Goal: Information Seeking & Learning: Learn about a topic

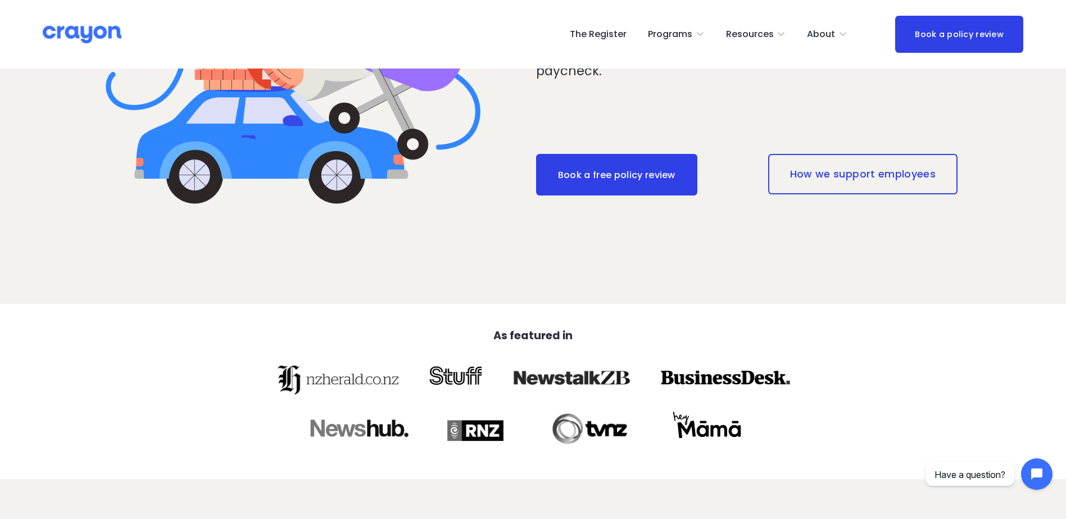
scroll to position [239, 0]
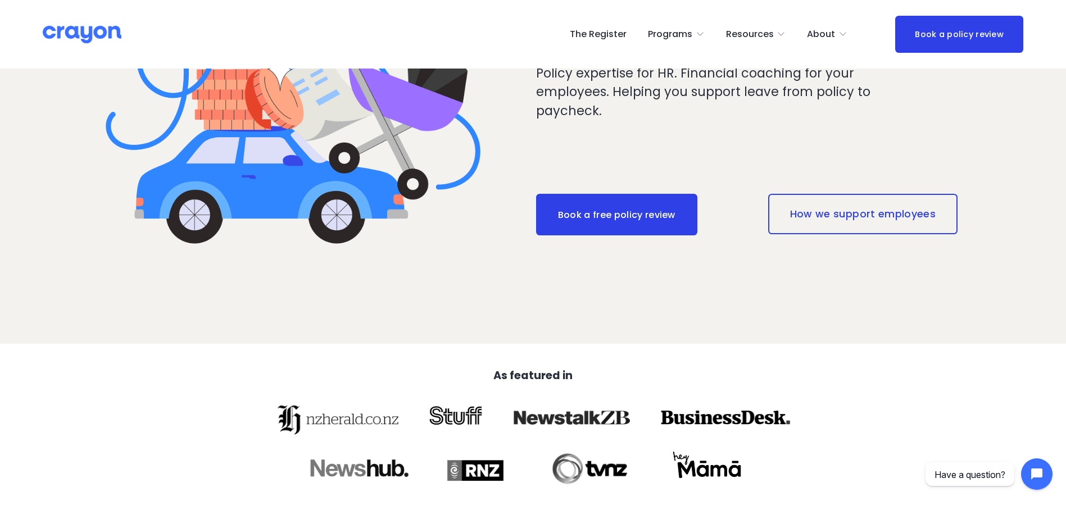
click at [692, 31] on span "Programs" at bounding box center [670, 34] width 44 height 16
click at [674, 34] on span "Programs" at bounding box center [670, 34] width 44 height 16
click at [0, 0] on span "Employer hub" at bounding box center [0, 0] width 0 height 0
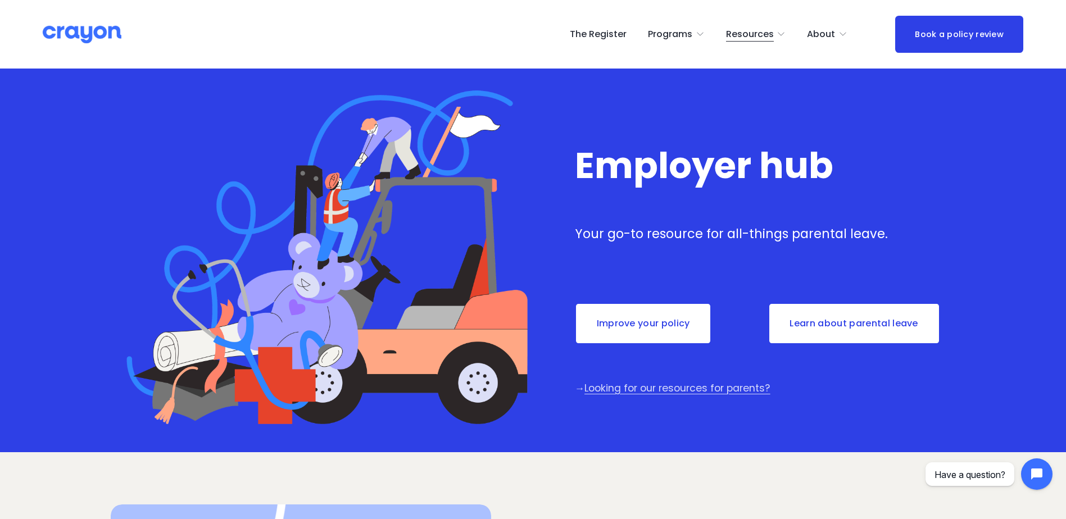
click at [618, 327] on link "Improve your policy" at bounding box center [643, 324] width 137 height 42
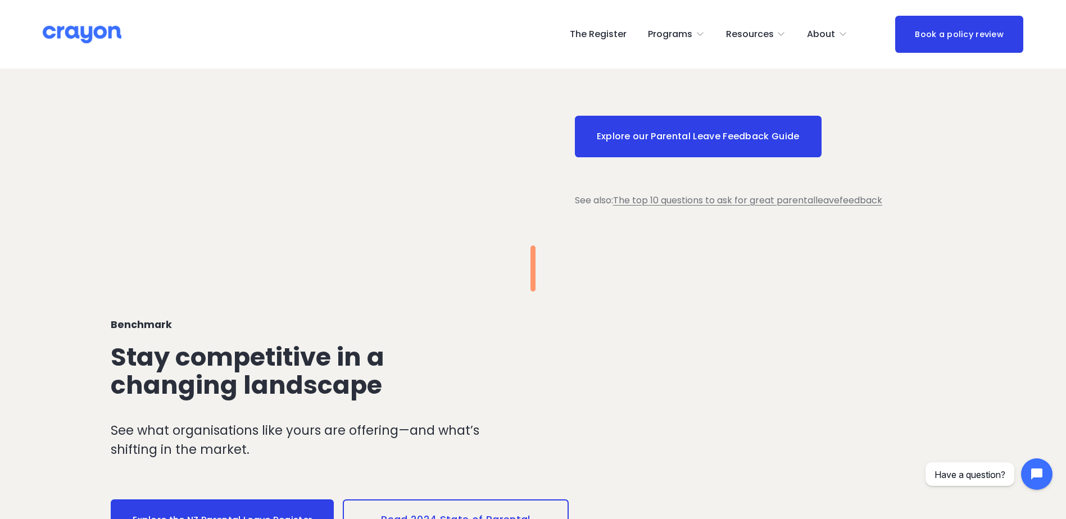
scroll to position [1067, 0]
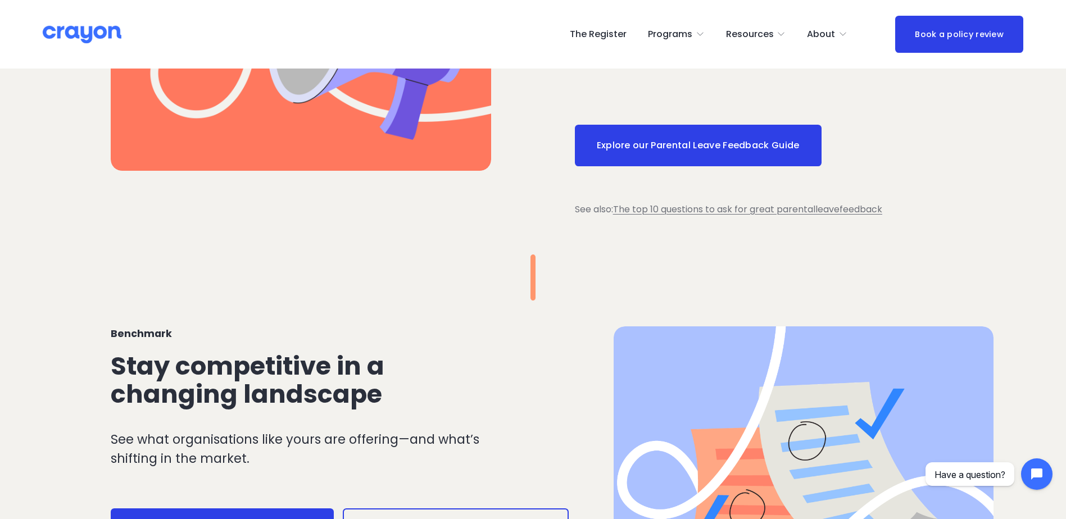
click at [0, 0] on span "Employer hub" at bounding box center [0, 0] width 0 height 0
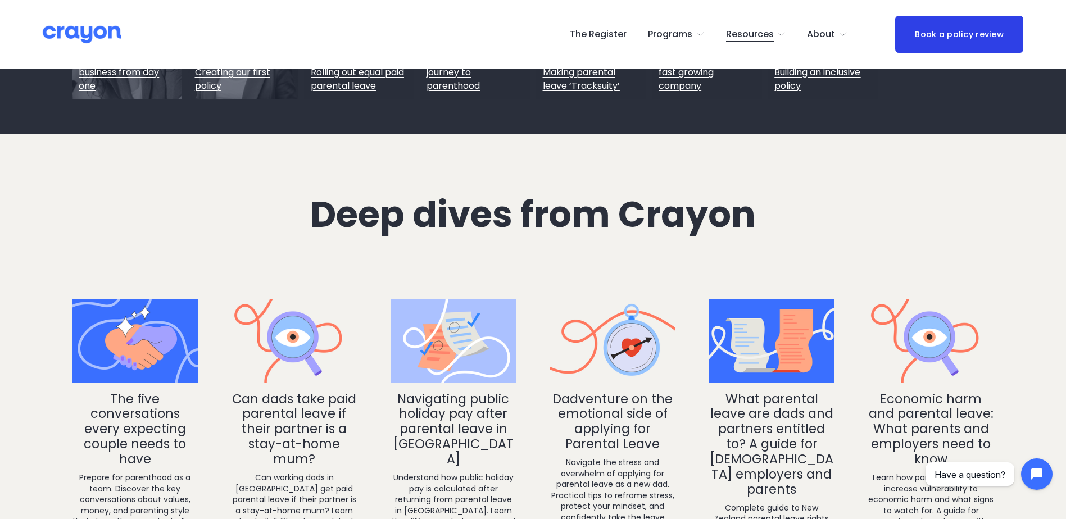
scroll to position [1742, 0]
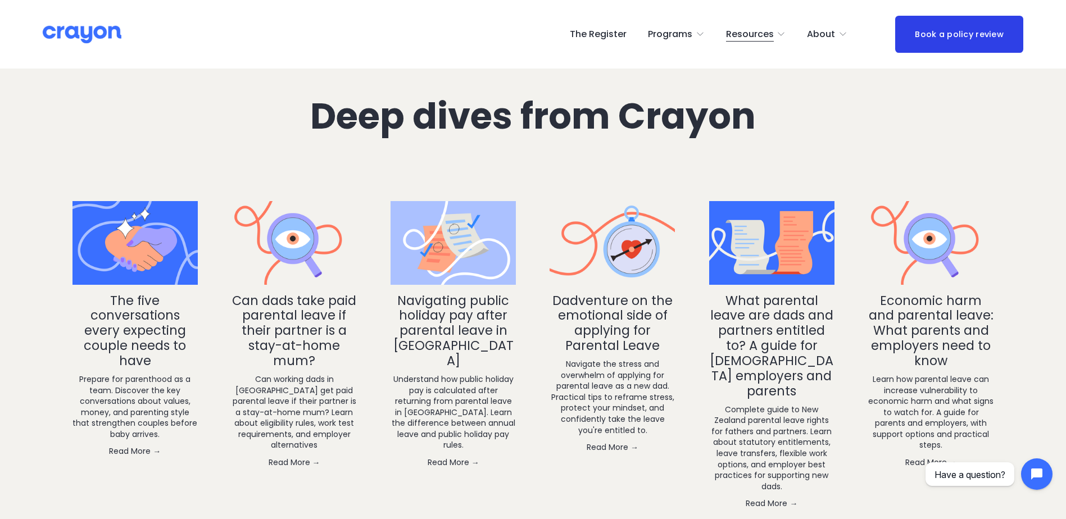
click at [298, 343] on link "Can dads take paid parental leave if their partner is a stay-at-home mum?" at bounding box center [294, 331] width 124 height 79
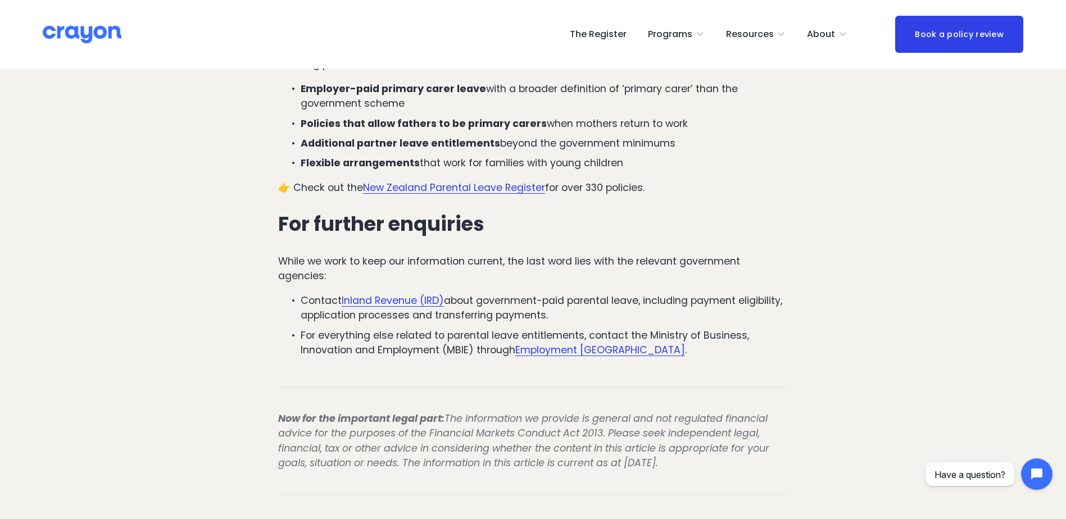
scroll to position [1348, 0]
click at [0, 0] on span "Employer hub" at bounding box center [0, 0] width 0 height 0
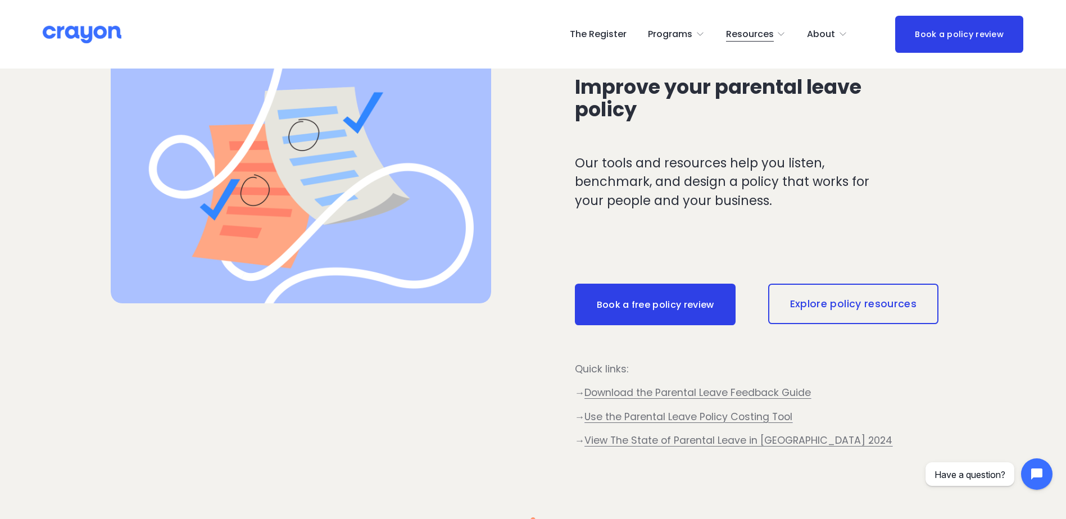
scroll to position [449, 0]
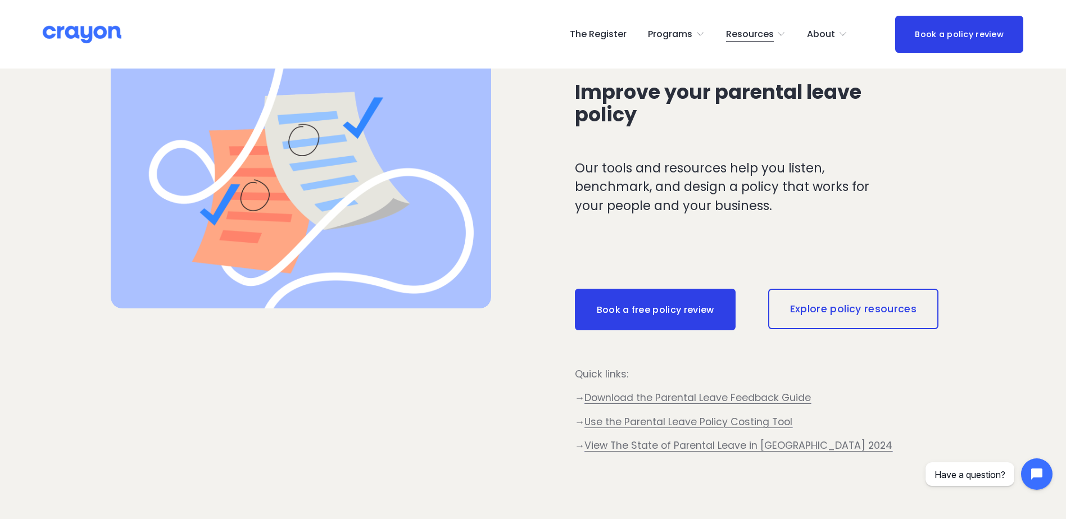
click at [675, 31] on span "Programs" at bounding box center [670, 34] width 44 height 16
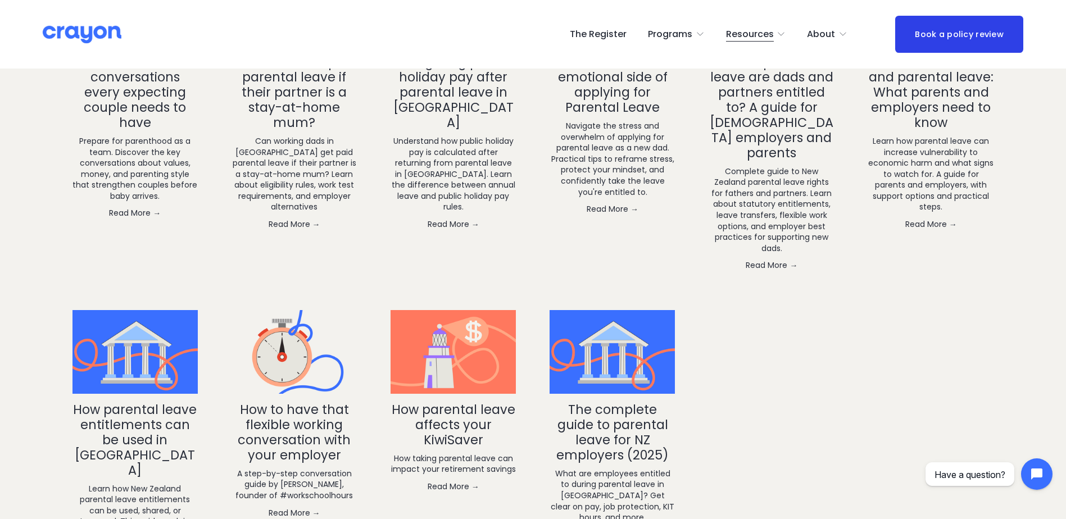
scroll to position [2079, 0]
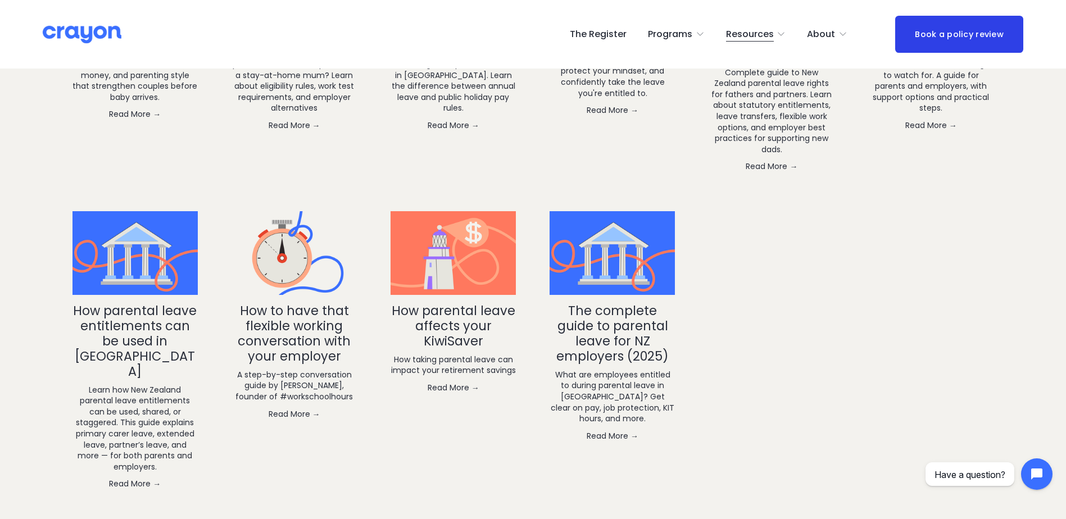
click at [590, 334] on link "The complete guide to parental leave for NZ employers (2025)" at bounding box center [612, 333] width 112 height 63
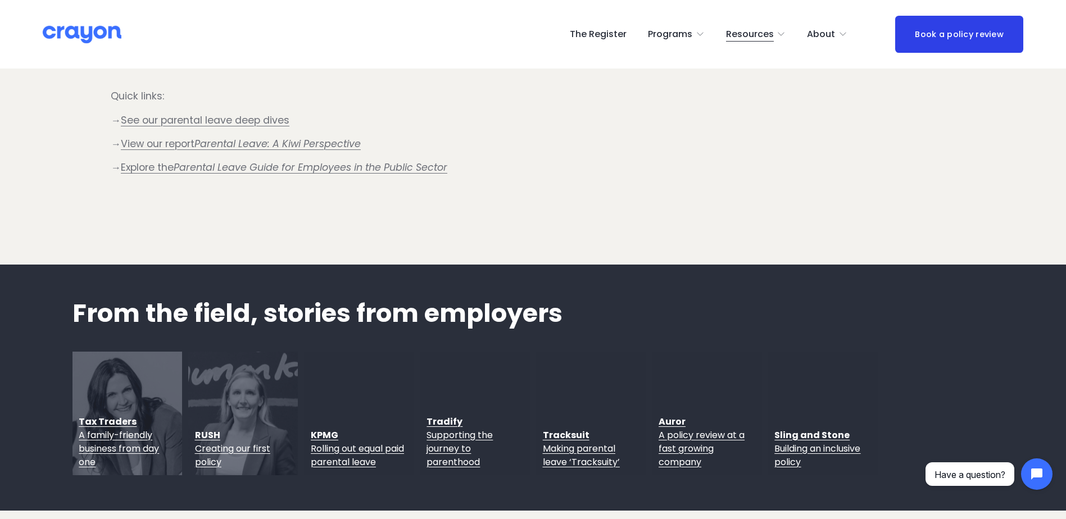
scroll to position [1193, 0]
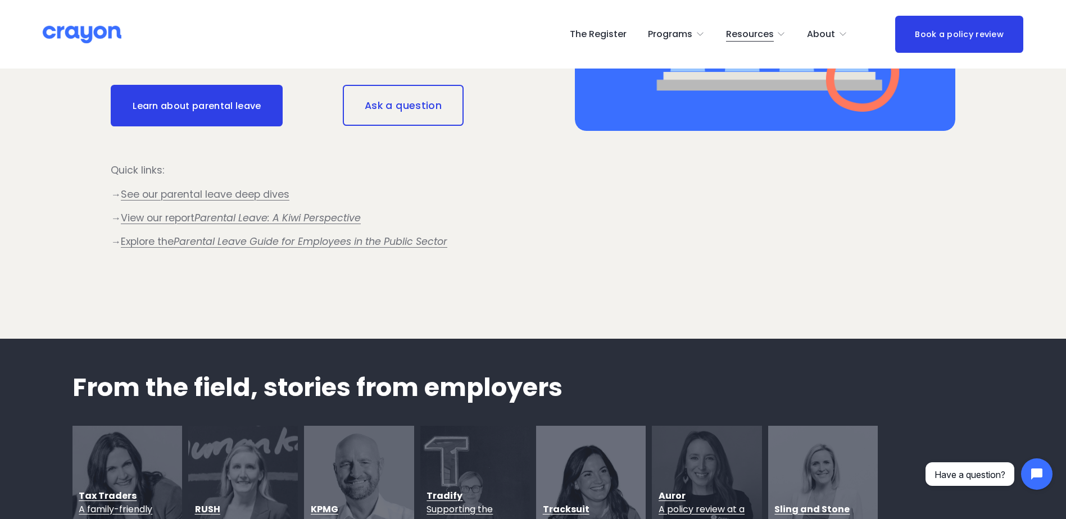
click at [0, 0] on span "About Us" at bounding box center [0, 0] width 0 height 0
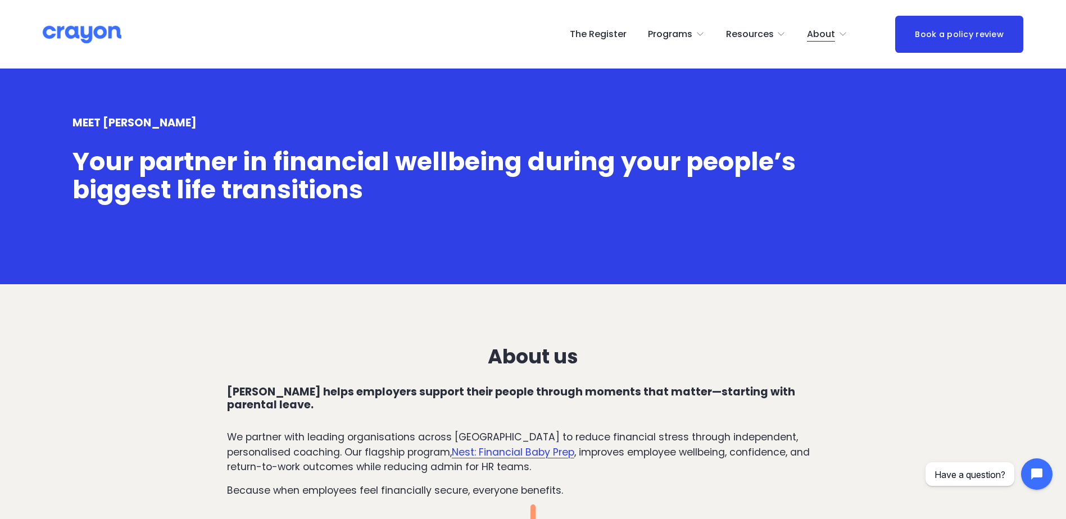
click at [608, 35] on link "The Register" at bounding box center [598, 34] width 57 height 18
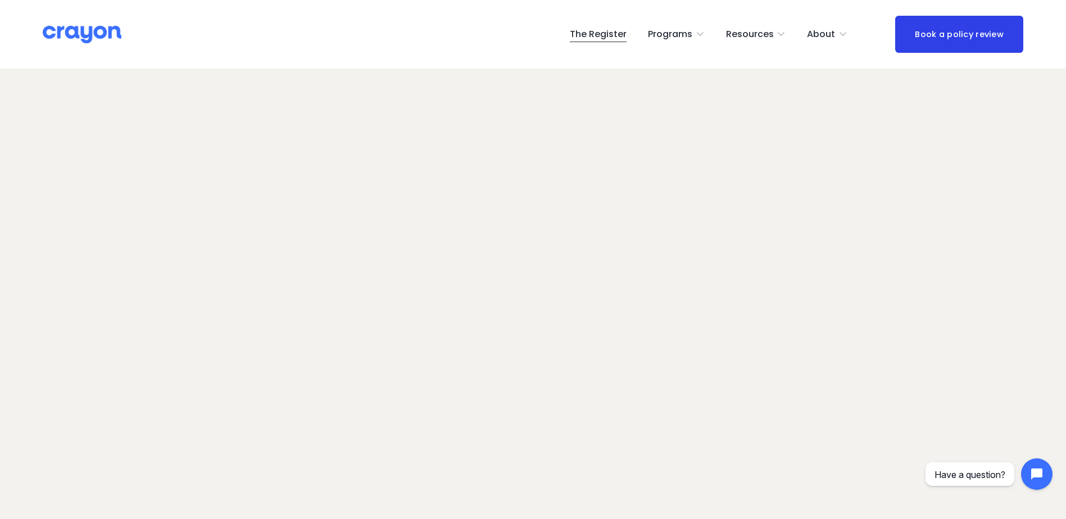
click at [670, 39] on span "Programs" at bounding box center [670, 34] width 44 height 16
click at [0, 0] on span "Pulse: Annual Financial Health Check" at bounding box center [0, 0] width 0 height 0
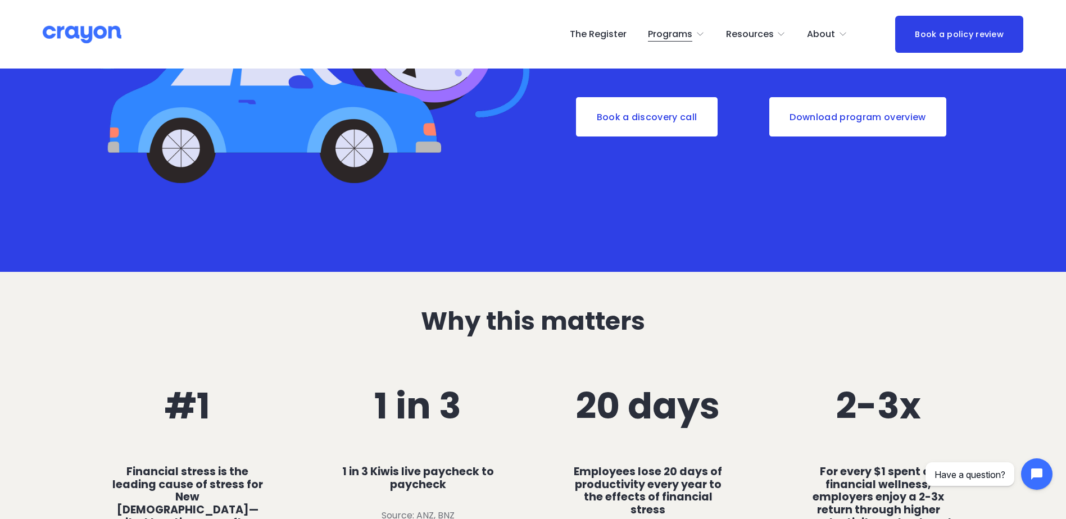
scroll to position [449, 0]
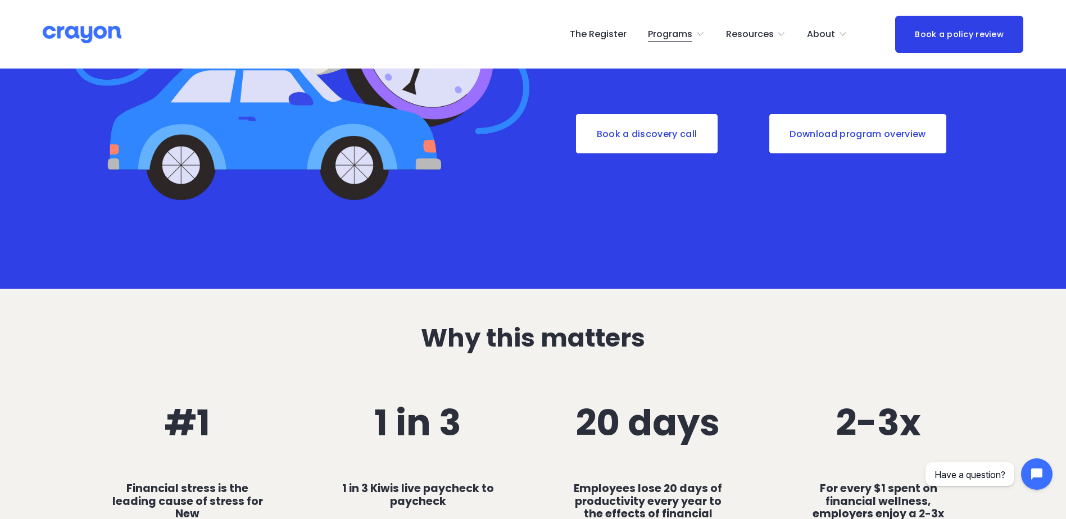
click at [0, 0] on span "Nest: Baby Prep" at bounding box center [0, 0] width 0 height 0
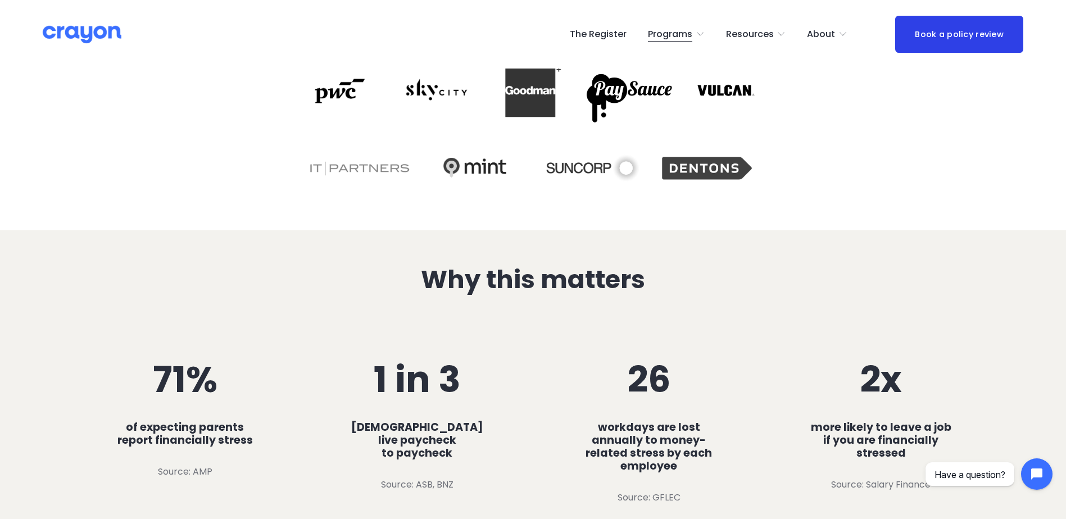
scroll to position [562, 0]
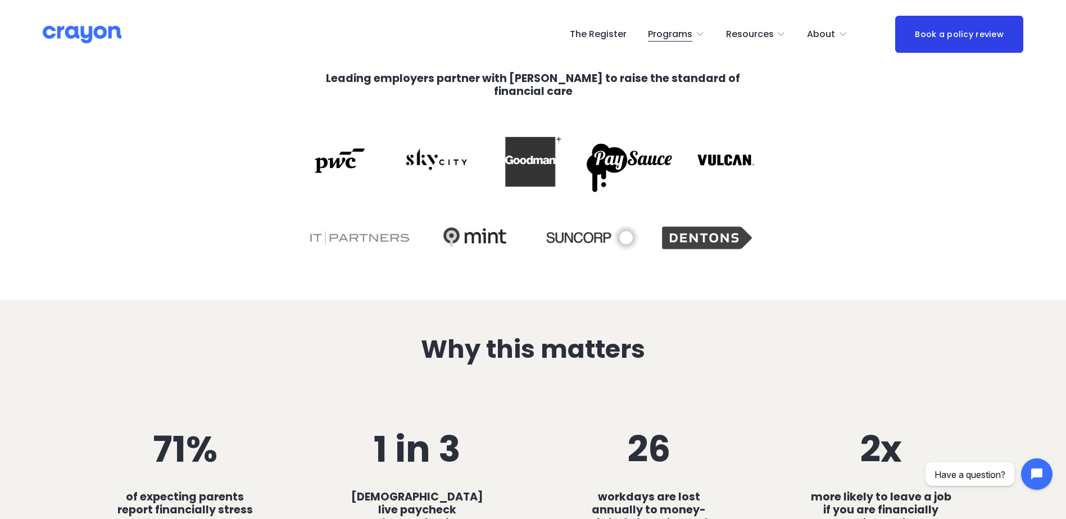
drag, startPoint x: 343, startPoint y: 157, endPoint x: 498, endPoint y: 177, distance: 156.9
click at [354, 157] on div at bounding box center [340, 160] width 72 height 46
drag, startPoint x: 446, startPoint y: 163, endPoint x: 475, endPoint y: 247, distance: 88.7
click at [446, 166] on div at bounding box center [436, 161] width 76 height 72
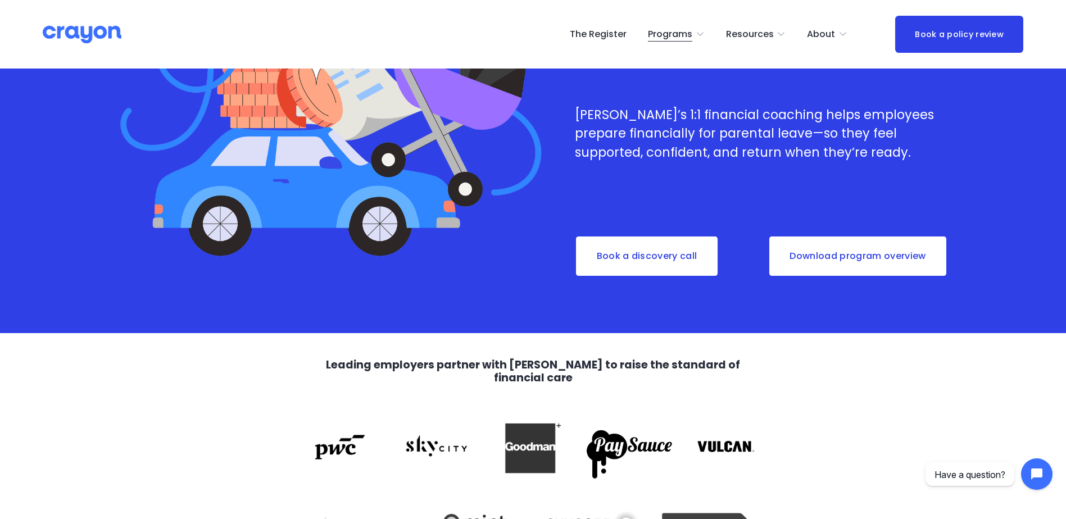
scroll to position [337, 0]
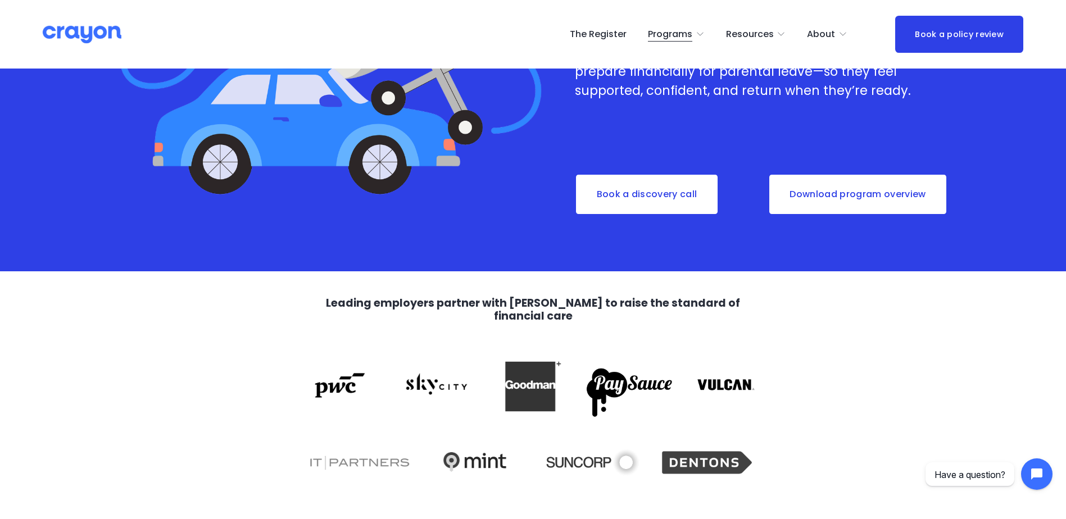
click at [0, 0] on span "Parent Hub" at bounding box center [0, 0] width 0 height 0
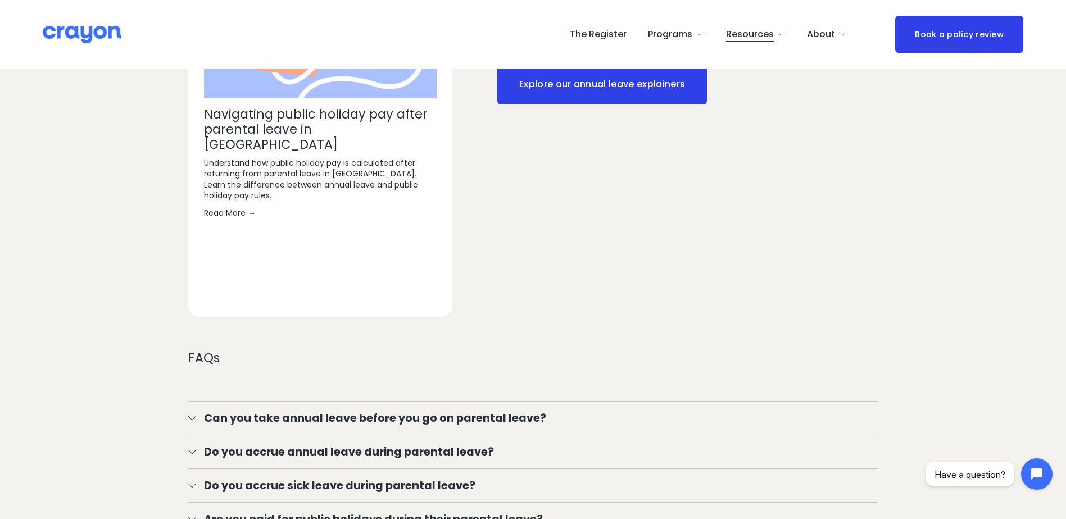
scroll to position [1910, 0]
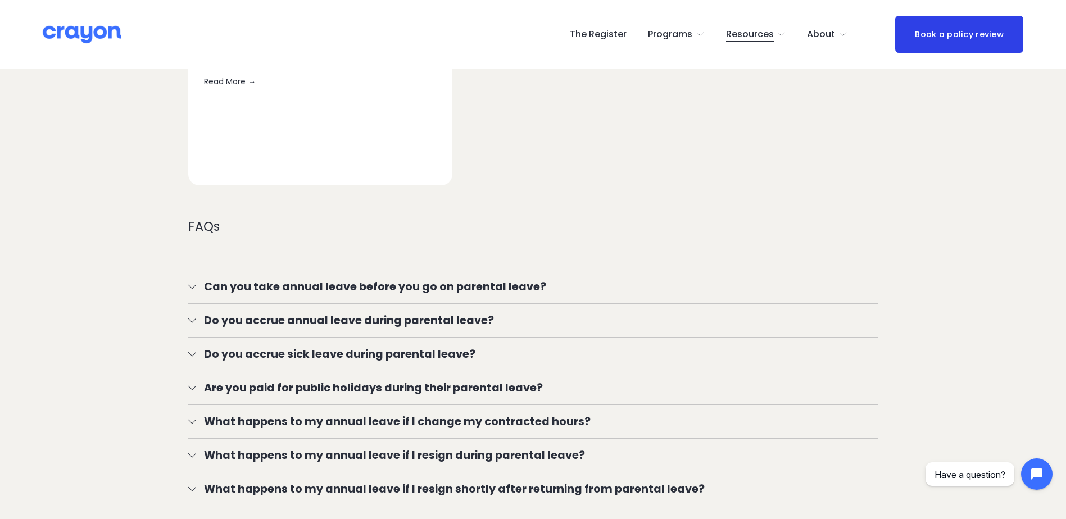
click at [191, 319] on div at bounding box center [192, 319] width 8 height 8
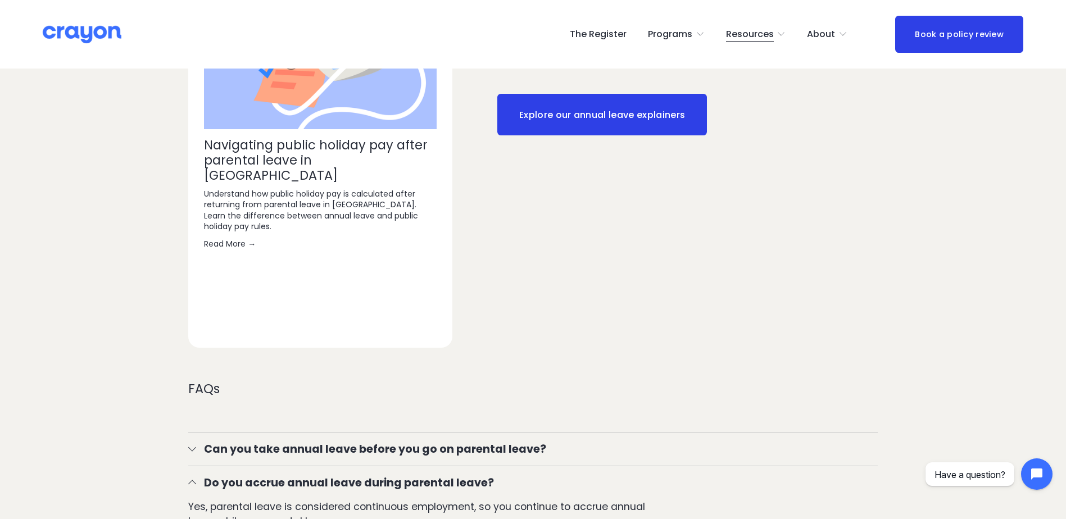
scroll to position [1742, 0]
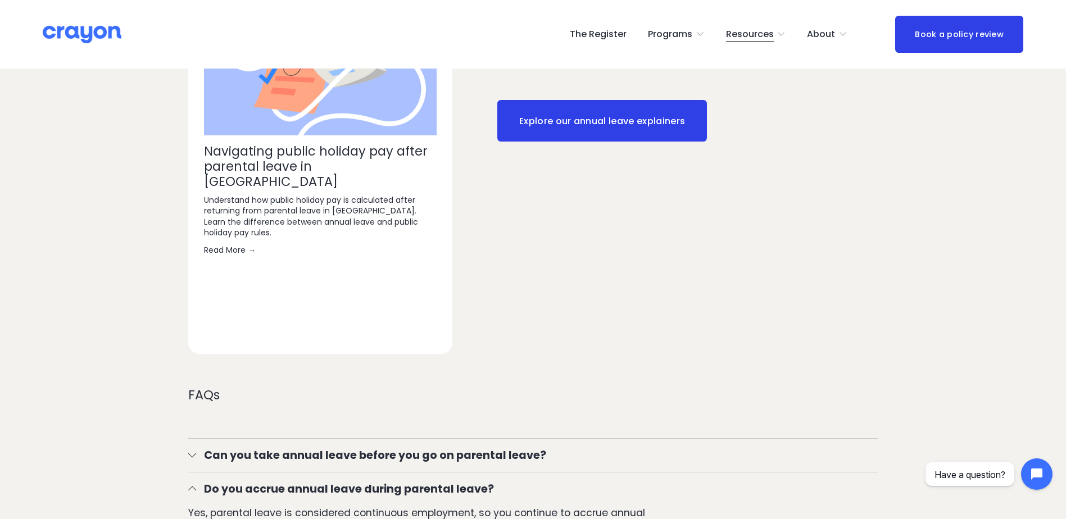
click at [0, 0] on span "Employer hub" at bounding box center [0, 0] width 0 height 0
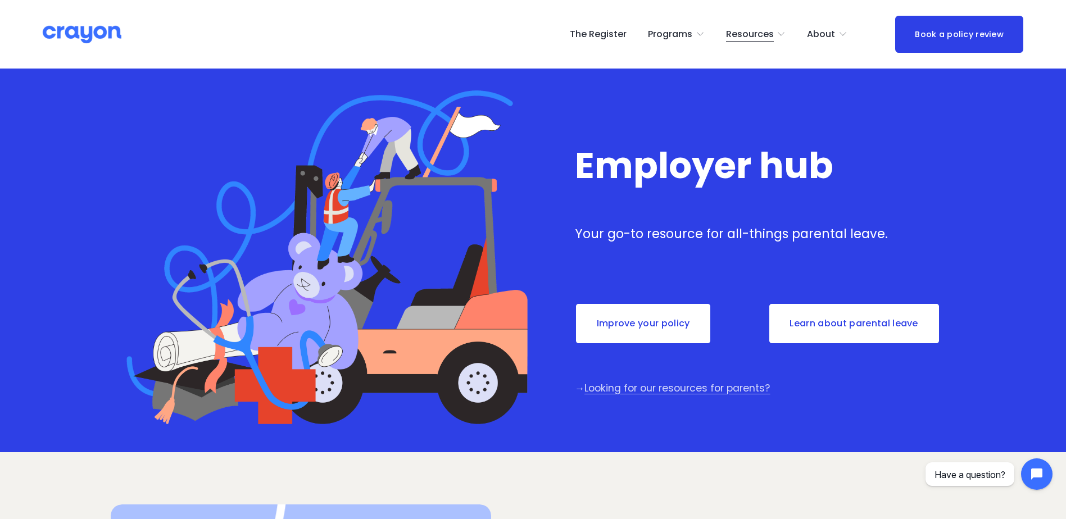
click at [642, 313] on link "Improve your policy" at bounding box center [643, 324] width 137 height 42
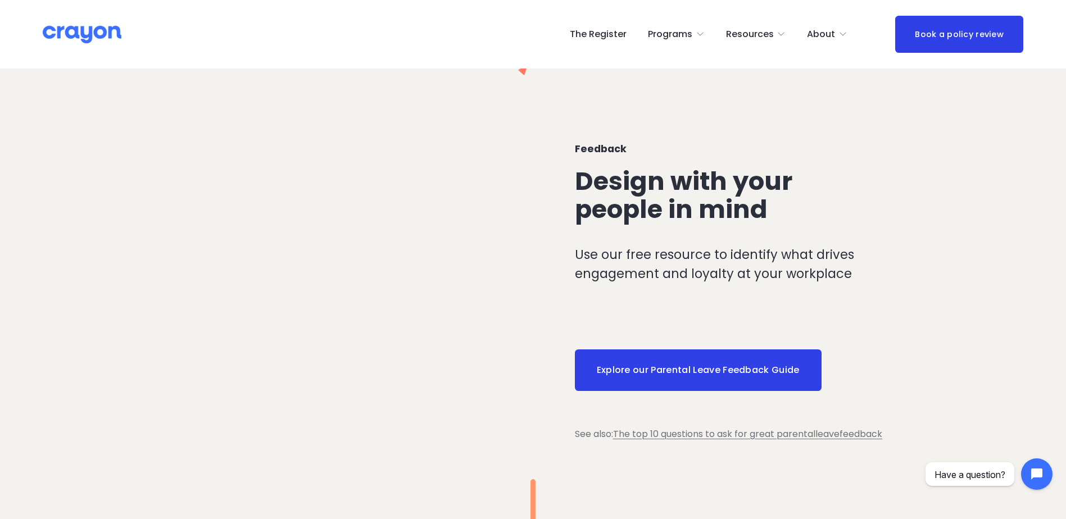
scroll to position [449, 0]
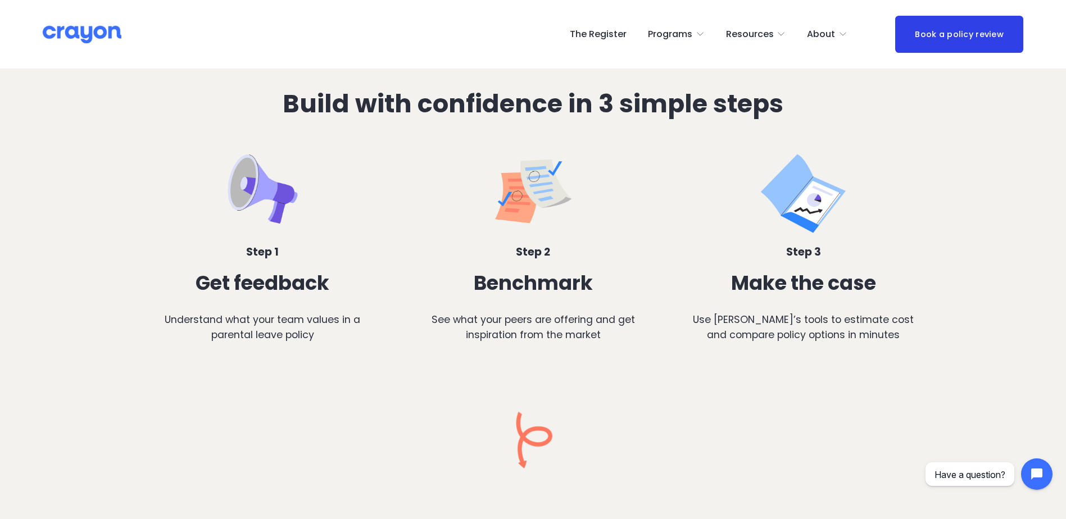
click at [0, 0] on span "Employer hub" at bounding box center [0, 0] width 0 height 0
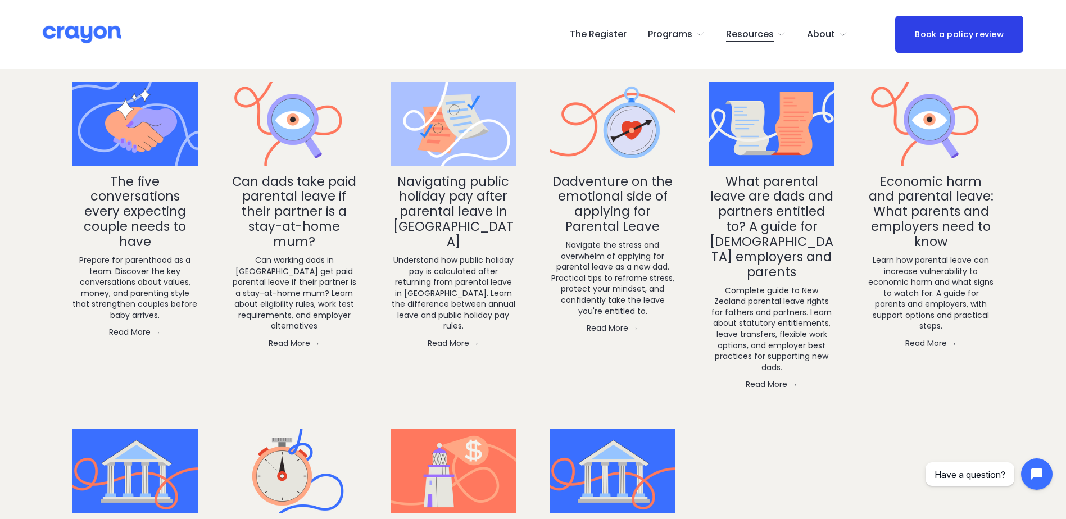
scroll to position [1854, 0]
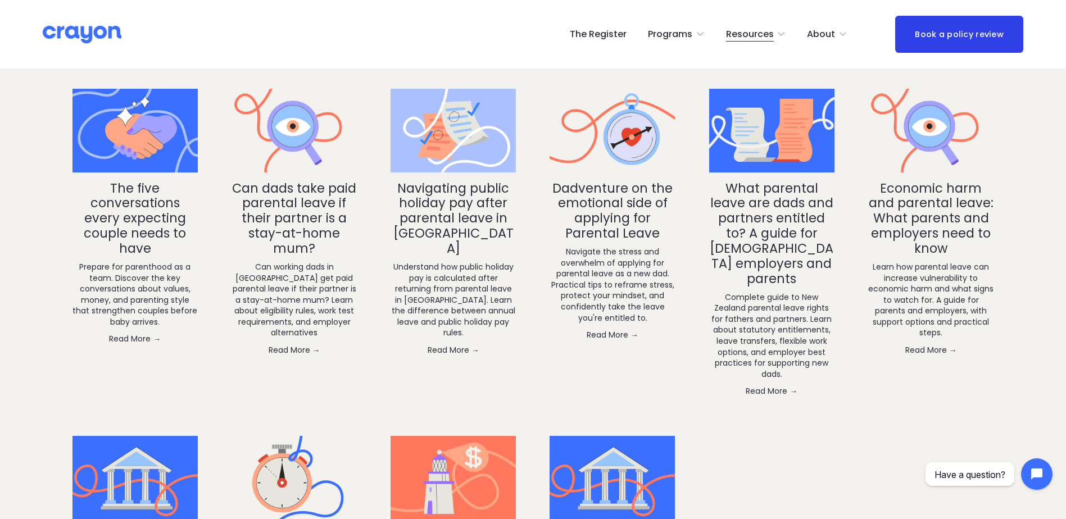
click at [313, 219] on link "Can dads take paid parental leave if their partner is a stay-at-home mum?" at bounding box center [294, 218] width 124 height 79
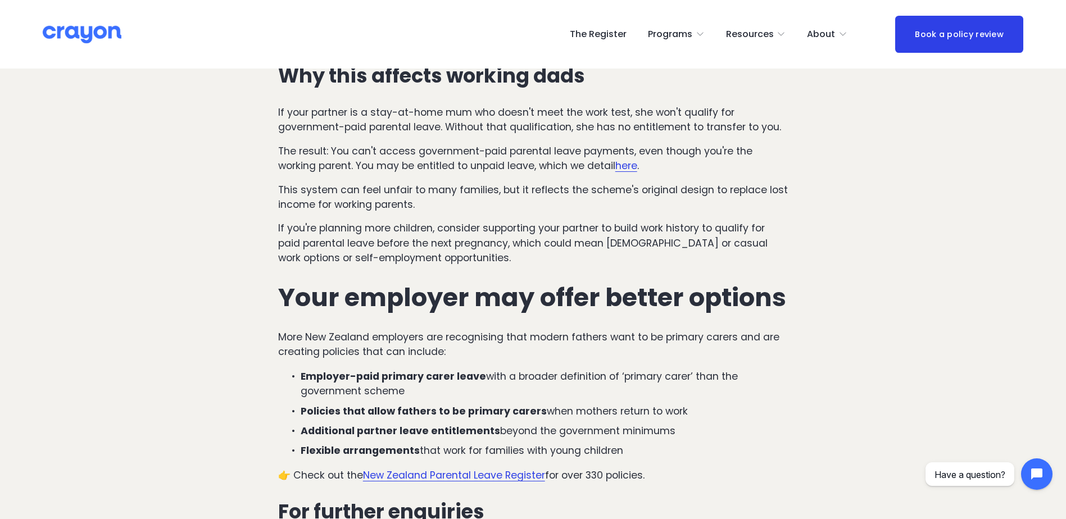
scroll to position [1116, 0]
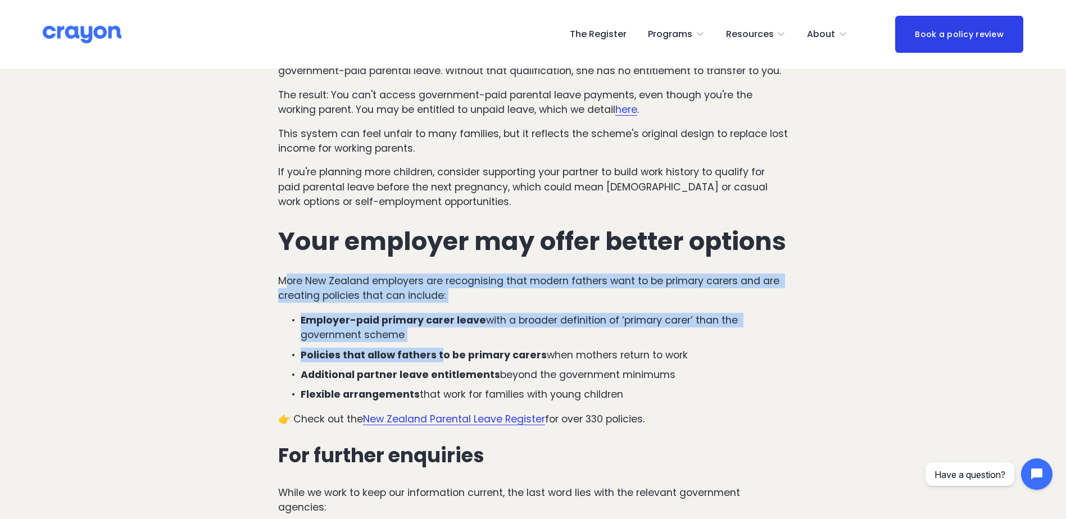
drag, startPoint x: 285, startPoint y: 265, endPoint x: 440, endPoint y: 359, distance: 181.2
click at [440, 359] on div "Understanding New Zealand's paid parental leave scheme New Zealand's government…" at bounding box center [533, 26] width 510 height 1126
click at [320, 284] on p "More New Zealand employers are recognising that modern fathers want to be prima…" at bounding box center [533, 289] width 510 height 30
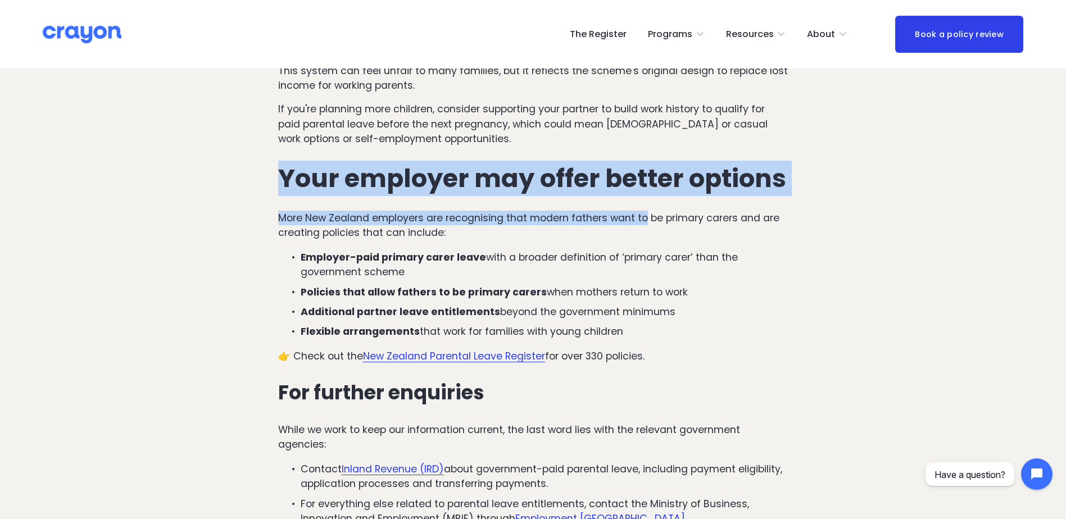
scroll to position [1172, 0]
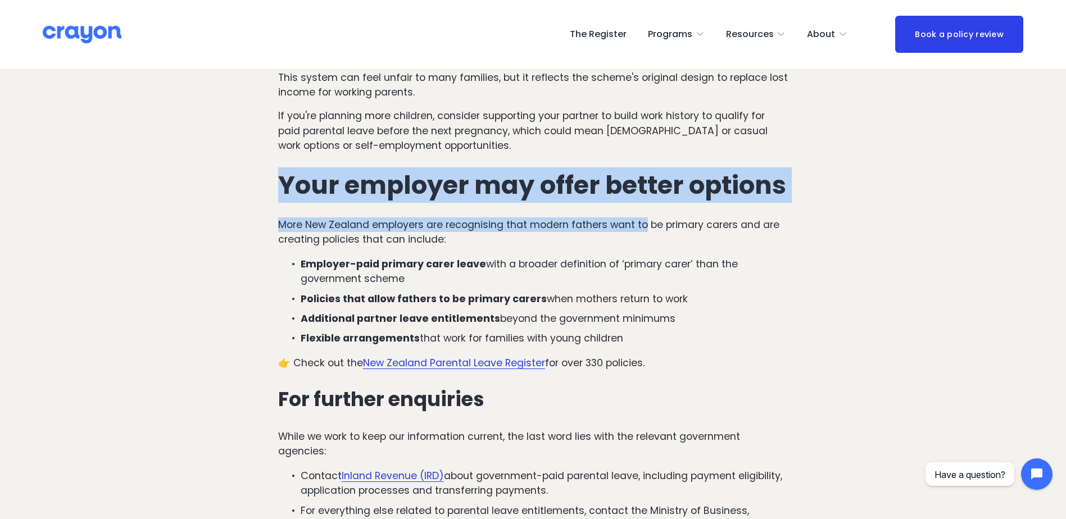
drag, startPoint x: 273, startPoint y: 239, endPoint x: 709, endPoint y: 331, distance: 445.6
drag, startPoint x: 452, startPoint y: 244, endPoint x: 532, endPoint y: 290, distance: 92.4
click at [452, 244] on p "More New Zealand employers are recognising that modern fathers want to be prima…" at bounding box center [533, 232] width 510 height 30
drag, startPoint x: 401, startPoint y: 315, endPoint x: 455, endPoint y: 321, distance: 54.8
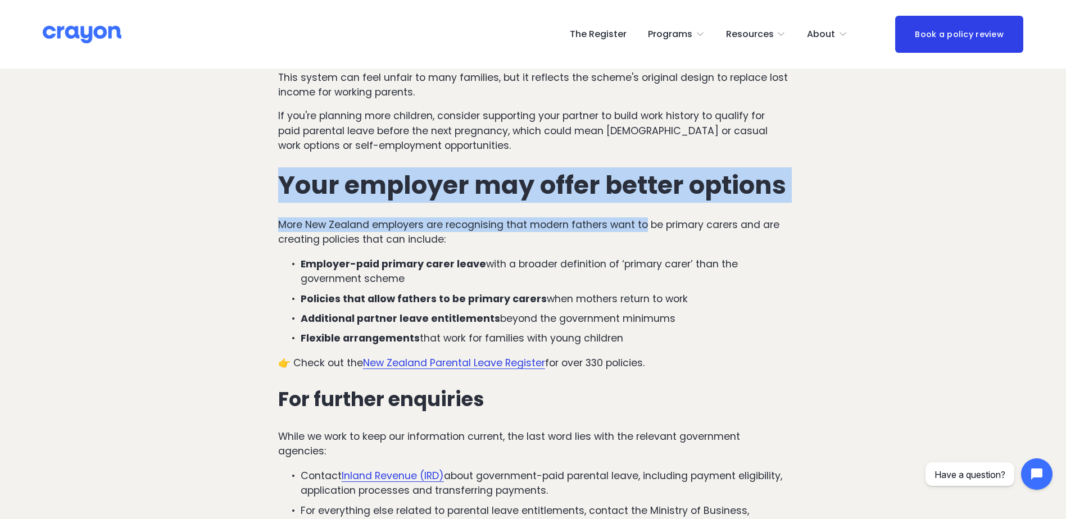
click at [401, 315] on strong "Additional partner leave entitlements" at bounding box center [400, 318] width 199 height 13
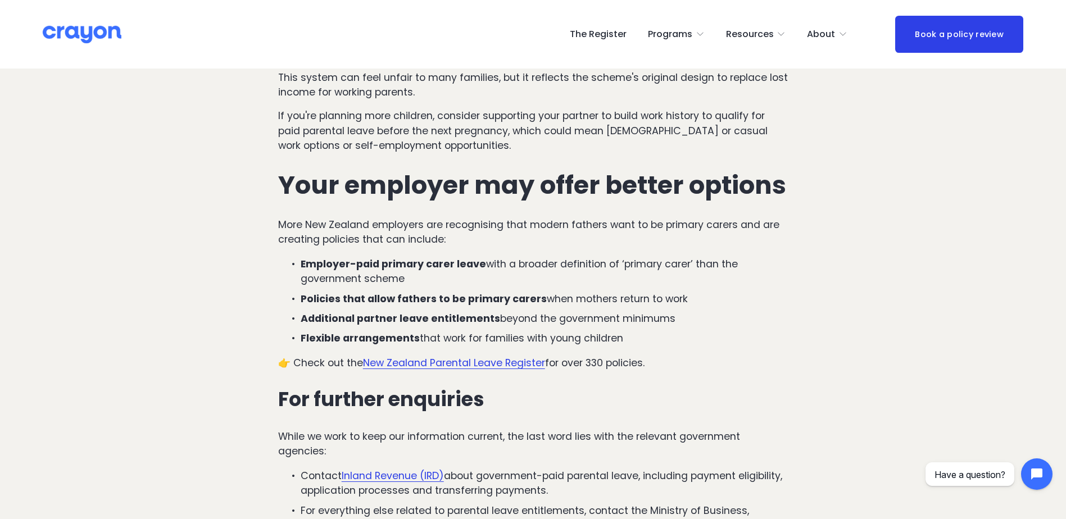
drag, startPoint x: 641, startPoint y: 343, endPoint x: 272, endPoint y: 194, distance: 397.5
copy div "Your employer may offer better options More New Zealand employers are recognisi…"
drag, startPoint x: 652, startPoint y: 366, endPoint x: 272, endPoint y: 364, distance: 379.8
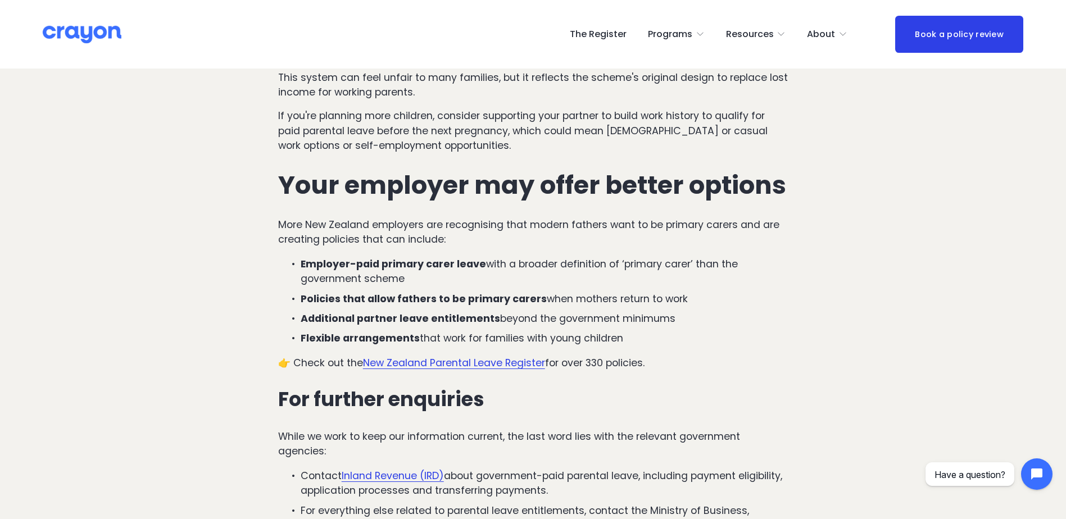
copy p "👉 Check out the New Zealand Parental Leave Register for over 330 policies."
click at [504, 362] on link "New Zealand Parental Leave Register" at bounding box center [454, 362] width 182 height 13
